Goal: Find specific page/section: Find specific page/section

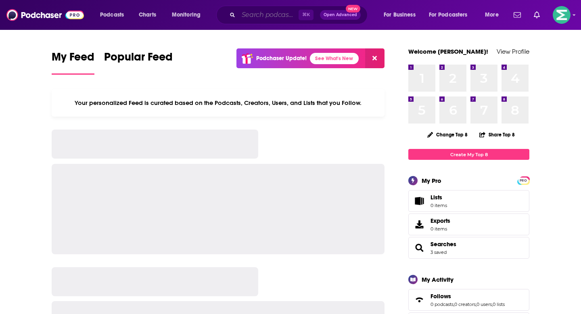
click at [269, 14] on input "Search podcasts, credits, & more..." at bounding box center [268, 14] width 60 height 13
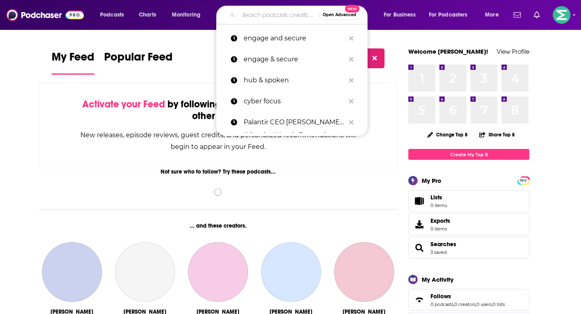
paste input "The Forge of Unicorns"
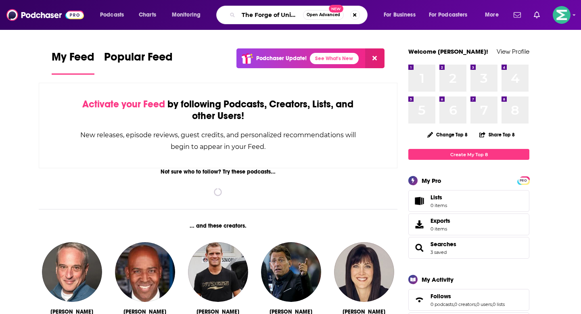
scroll to position [0, 9]
type input "The Forge of Unicorns"
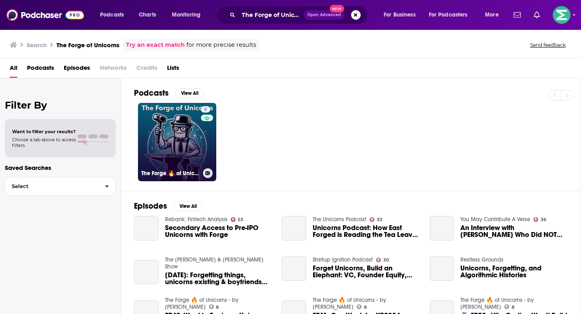
click at [185, 142] on link "8 The Forge 🔥 of Unicorns - by [PERSON_NAME]" at bounding box center [177, 142] width 78 height 78
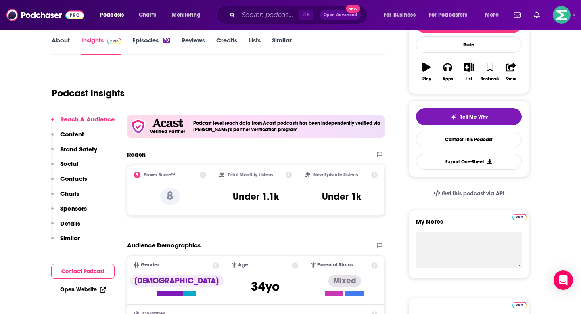
scroll to position [132, 0]
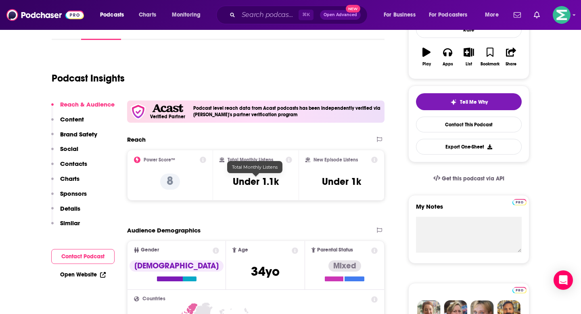
click at [272, 181] on h3 "Under 1.1k" at bounding box center [256, 181] width 46 height 12
copy div "Under 1.1k"
